Goal: Information Seeking & Learning: Learn about a topic

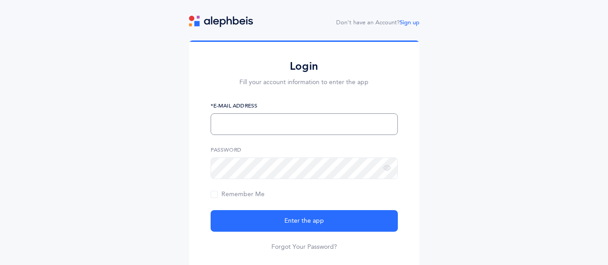
click at [325, 127] on input "text" at bounding box center [304, 124] width 187 height 22
type input "estie.brown@gmail.com"
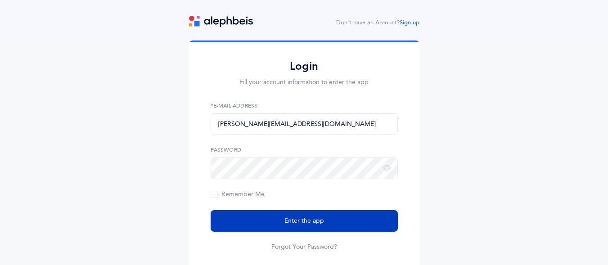
click at [293, 222] on span "Enter the app" at bounding box center [304, 220] width 40 height 9
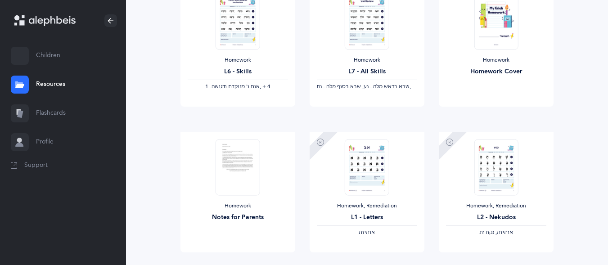
scroll to position [778, 0]
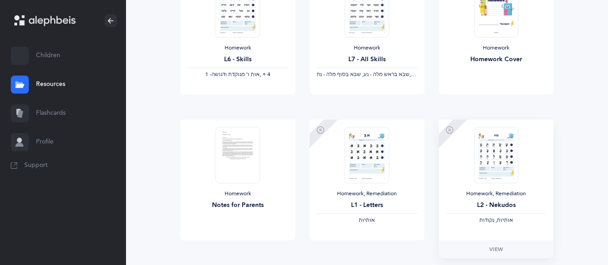
click at [505, 156] on img at bounding box center [496, 155] width 44 height 56
click at [500, 249] on span "View" at bounding box center [496, 249] width 14 height 8
click at [32, 106] on link "Flashcards" at bounding box center [63, 113] width 126 height 29
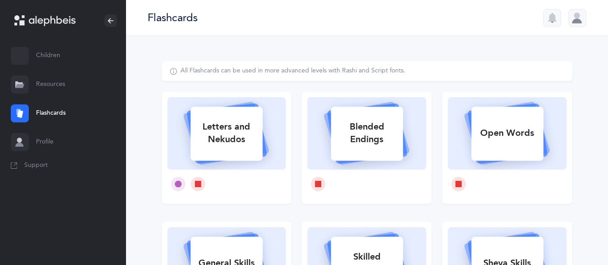
click at [212, 131] on div "Letters and Nekudos" at bounding box center [226, 133] width 72 height 36
select select
select select "single"
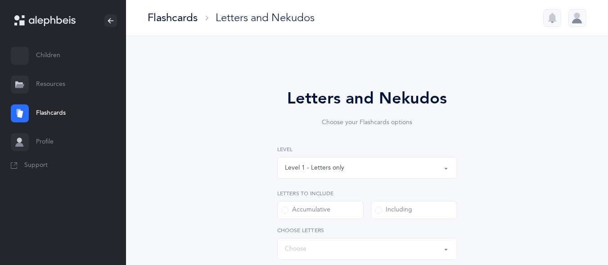
select select "27"
click at [375, 171] on div "Level 1 - Letters only" at bounding box center [367, 167] width 165 height 15
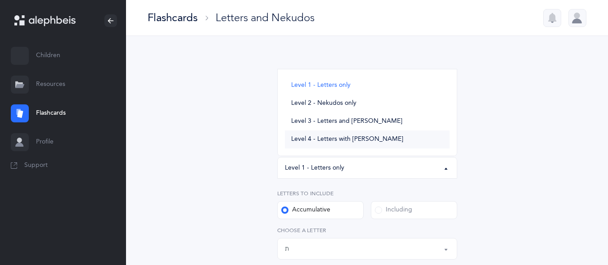
click at [375, 137] on span "Level 4 - Letters with [PERSON_NAME]" at bounding box center [347, 139] width 112 height 8
select select "4"
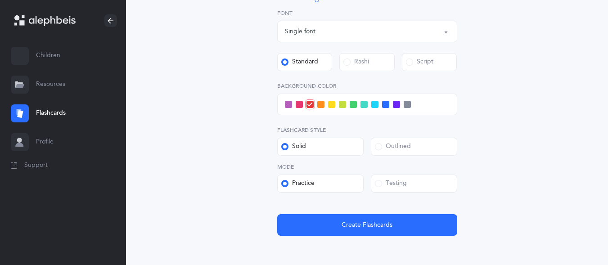
scroll to position [375, 0]
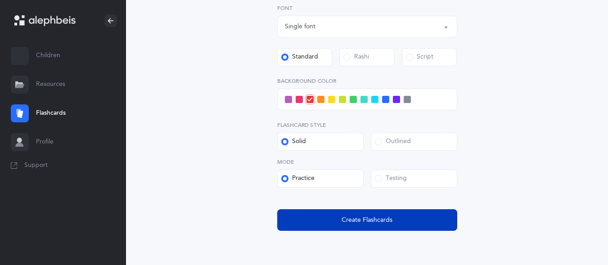
click at [377, 223] on span "Create Flashcards" at bounding box center [367, 220] width 51 height 9
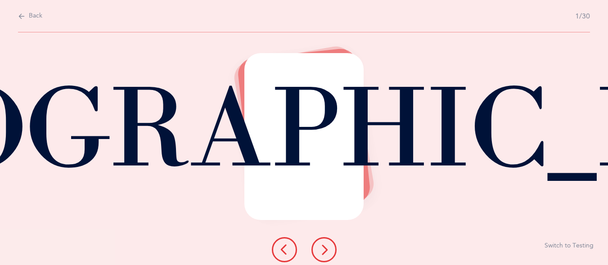
scroll to position [0, 0]
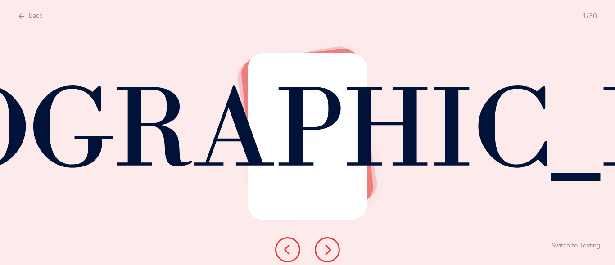
click at [328, 250] on icon at bounding box center [327, 249] width 11 height 11
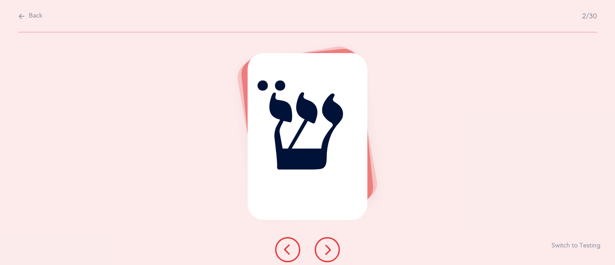
click at [328, 250] on icon at bounding box center [327, 249] width 11 height 11
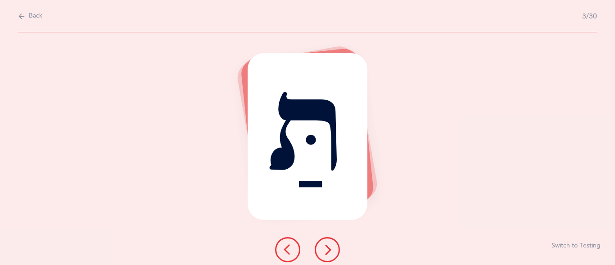
click at [328, 250] on icon at bounding box center [327, 249] width 11 height 11
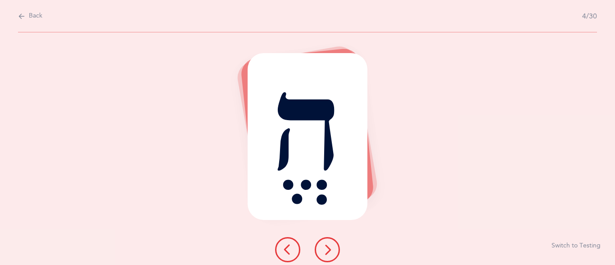
click at [328, 250] on icon at bounding box center [327, 249] width 11 height 11
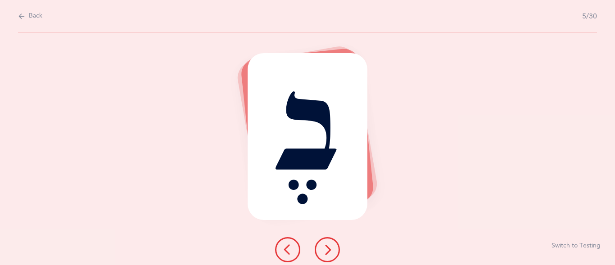
click at [328, 250] on icon at bounding box center [327, 249] width 11 height 11
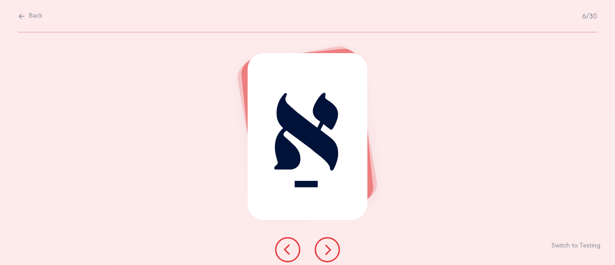
click at [328, 250] on icon at bounding box center [327, 249] width 11 height 11
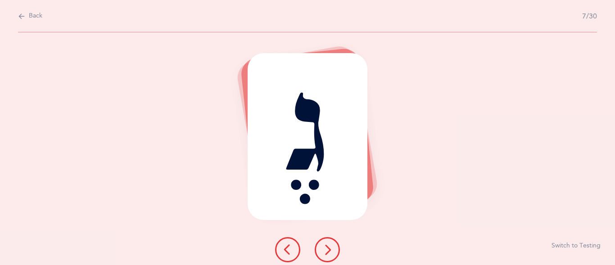
click at [328, 250] on icon at bounding box center [327, 249] width 11 height 11
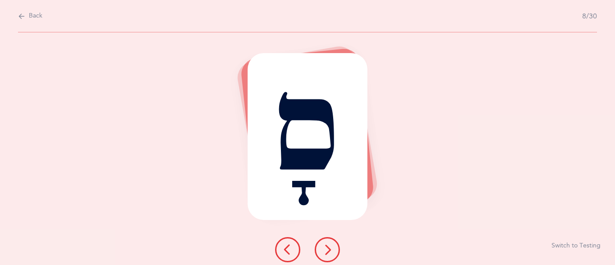
click at [328, 250] on icon at bounding box center [327, 249] width 11 height 11
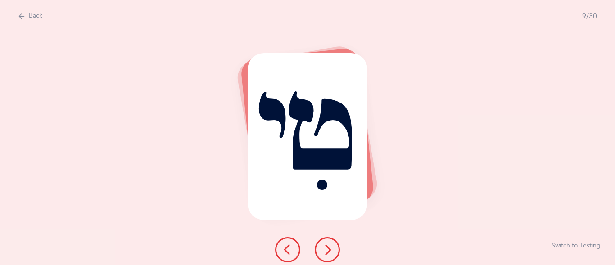
click at [328, 250] on icon at bounding box center [327, 249] width 11 height 11
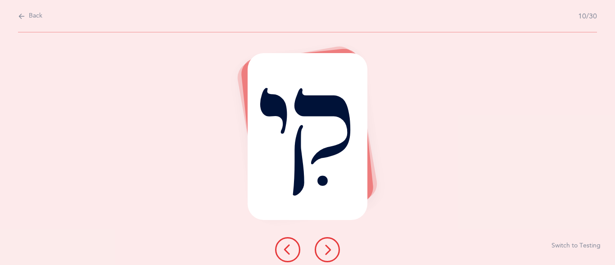
click at [328, 250] on icon at bounding box center [327, 249] width 11 height 11
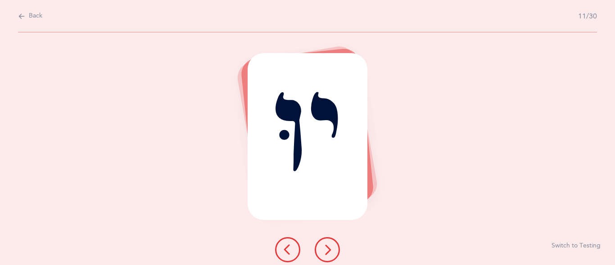
click at [22, 14] on icon at bounding box center [21, 16] width 7 height 10
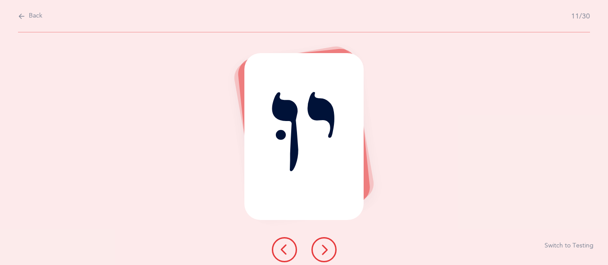
select select "4"
select select "27"
select select "single"
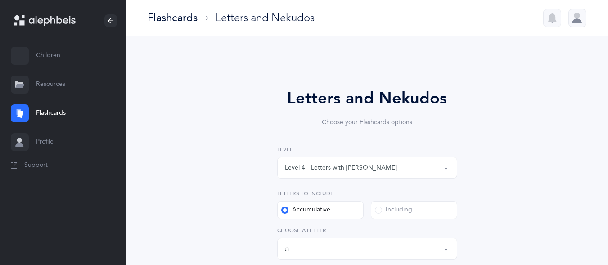
click at [44, 61] on link "Children" at bounding box center [63, 55] width 126 height 29
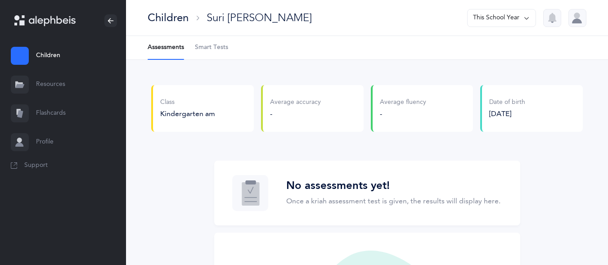
click at [222, 49] on span "Smart Tests" at bounding box center [211, 47] width 33 height 9
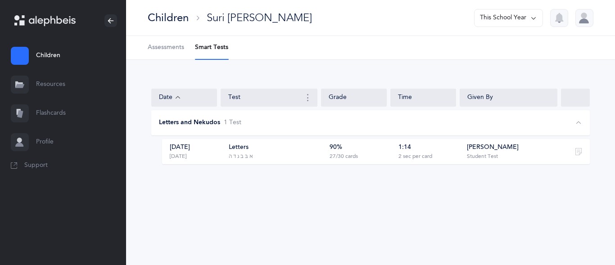
click at [527, 153] on div "Kate Ashwal Student Test" at bounding box center [508, 151] width 95 height 17
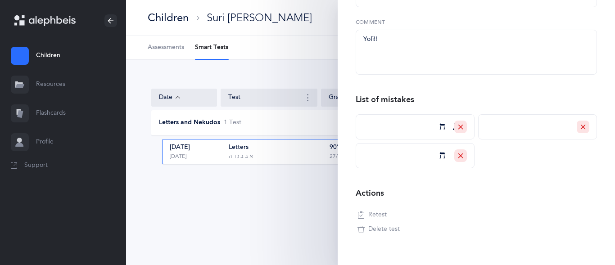
scroll to position [165, 0]
click at [360, 216] on icon "button" at bounding box center [360, 215] width 7 height 7
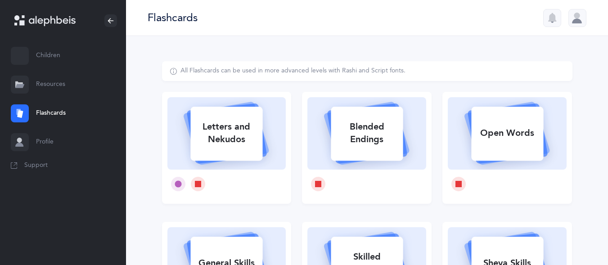
select select
select select "single"
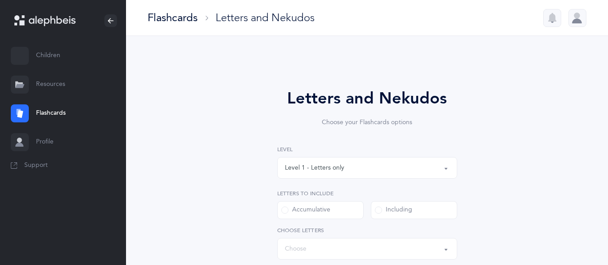
select select "1"
select select "15772"
click at [52, 82] on link "Resources" at bounding box center [63, 84] width 126 height 29
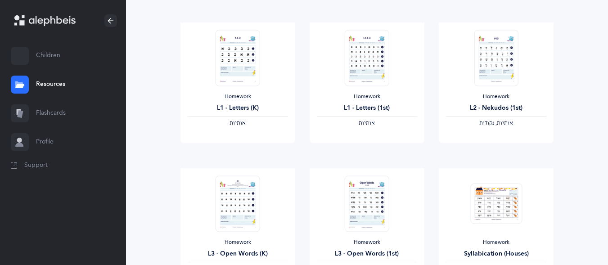
scroll to position [300, 0]
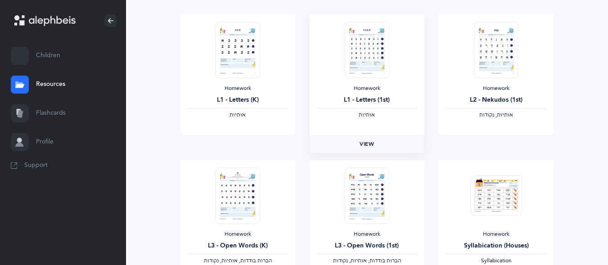
click at [375, 148] on link "View" at bounding box center [367, 144] width 115 height 18
